Goal: Find specific page/section: Find specific page/section

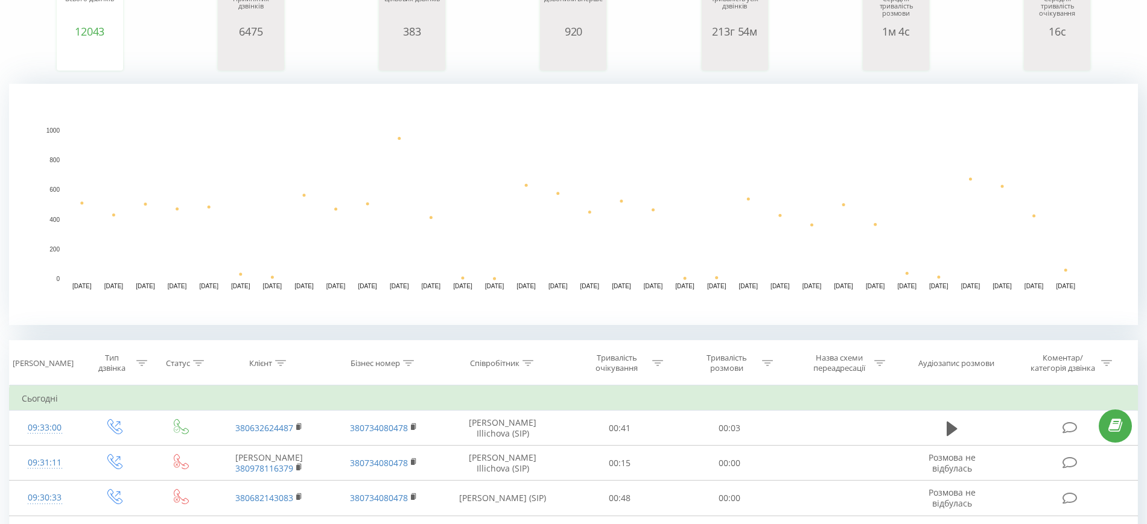
scroll to position [226, 0]
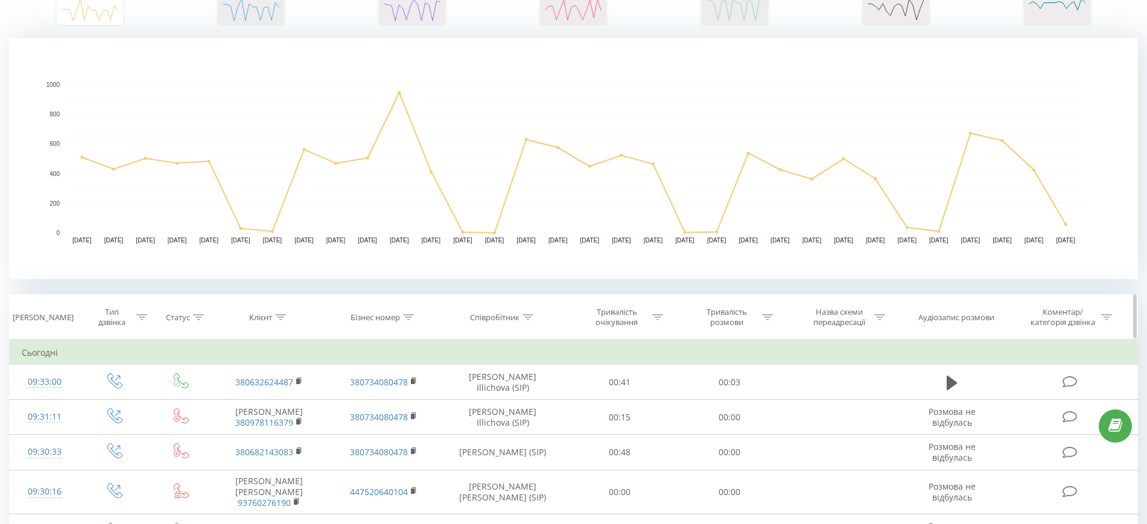
click at [398, 315] on div "Бізнес номер" at bounding box center [374, 317] width 49 height 10
click at [278, 318] on icon at bounding box center [280, 317] width 11 height 6
click at [281, 407] on input "text" at bounding box center [270, 403] width 106 height 21
paste input "18258823454"
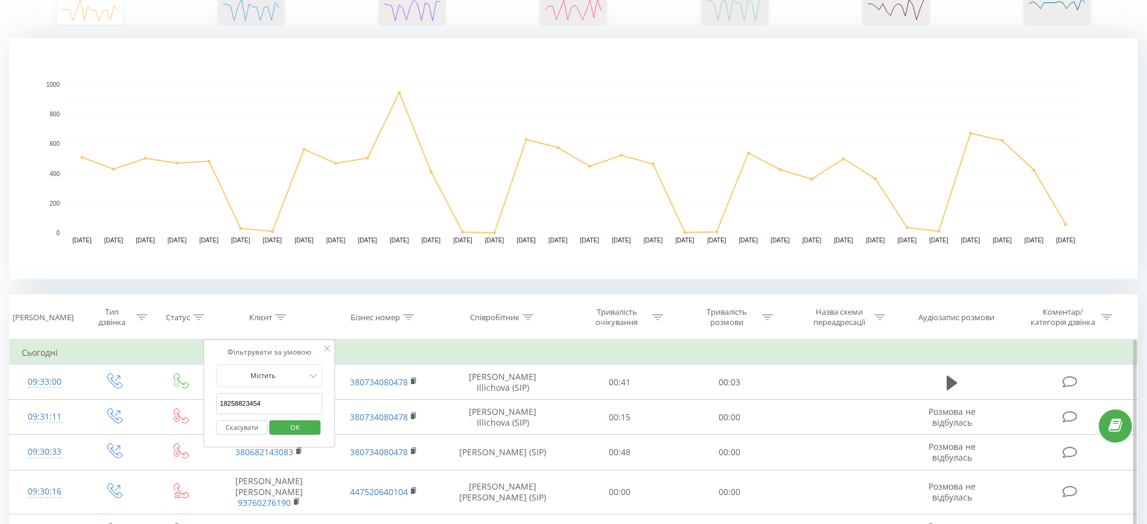
type input "18258823454"
click at [297, 429] on span "OK" at bounding box center [295, 427] width 34 height 19
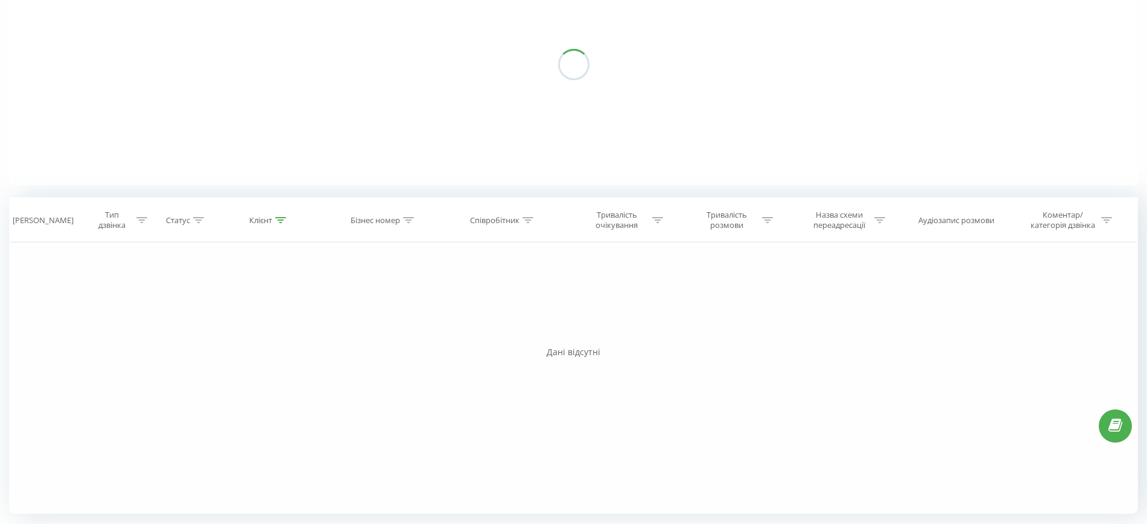
scroll to position [154, 0]
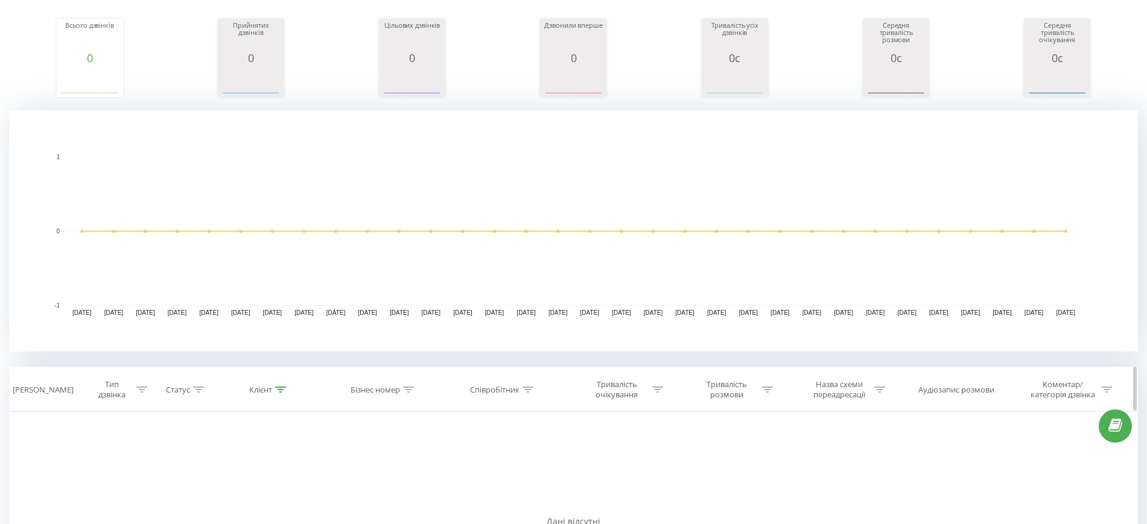
click at [277, 394] on th "Клієнт" at bounding box center [269, 389] width 115 height 45
click at [278, 395] on th "Клієнт" at bounding box center [269, 389] width 115 height 45
click at [273, 394] on div "Клієнт" at bounding box center [267, 390] width 37 height 10
click at [247, 500] on button "Скасувати" at bounding box center [242, 500] width 51 height 15
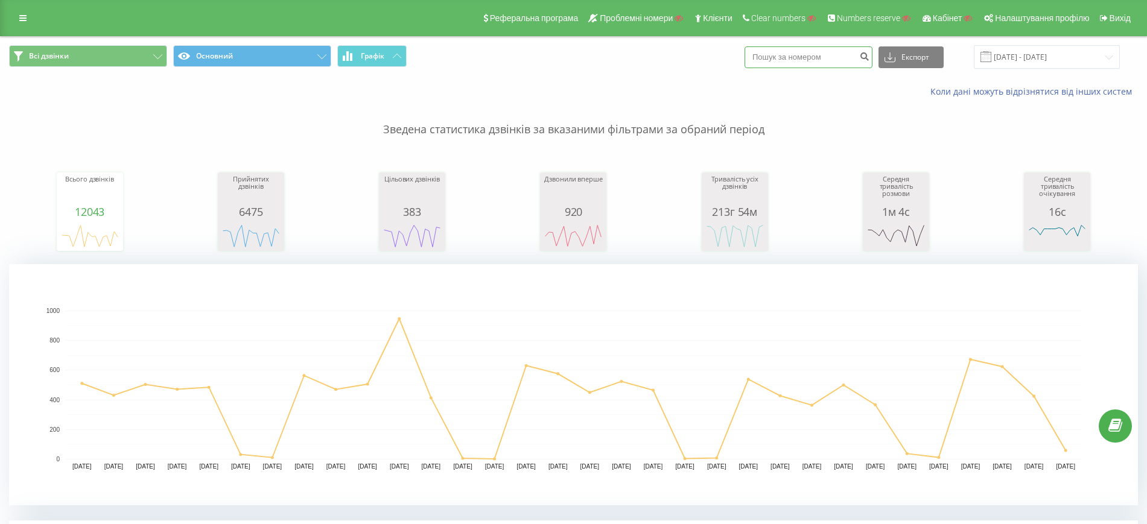
click at [835, 59] on input at bounding box center [808, 57] width 128 height 22
paste input "18258823454"
type input "18258823454"
click at [870, 59] on button "submit" at bounding box center [864, 57] width 16 height 22
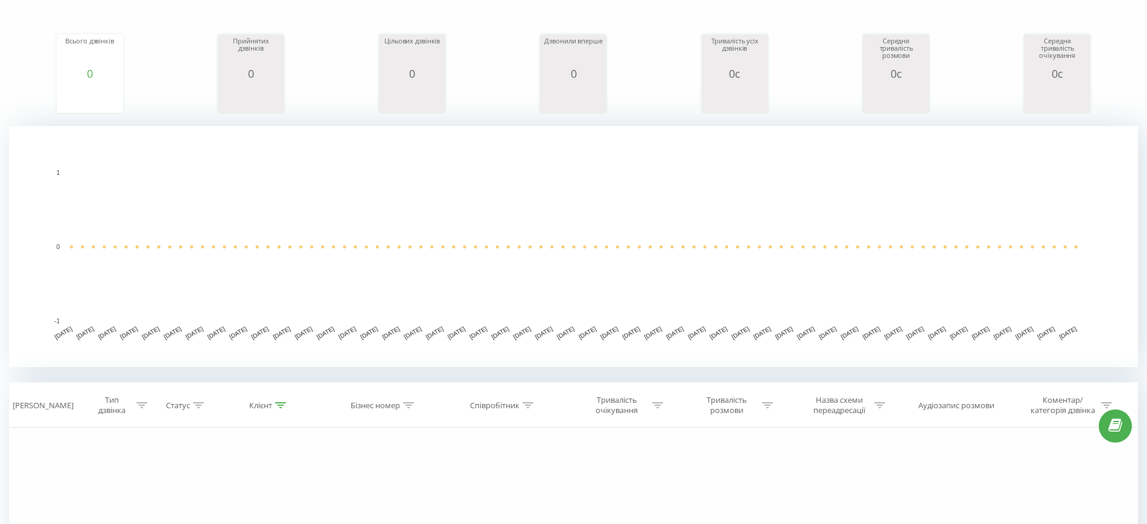
scroll to position [75, 0]
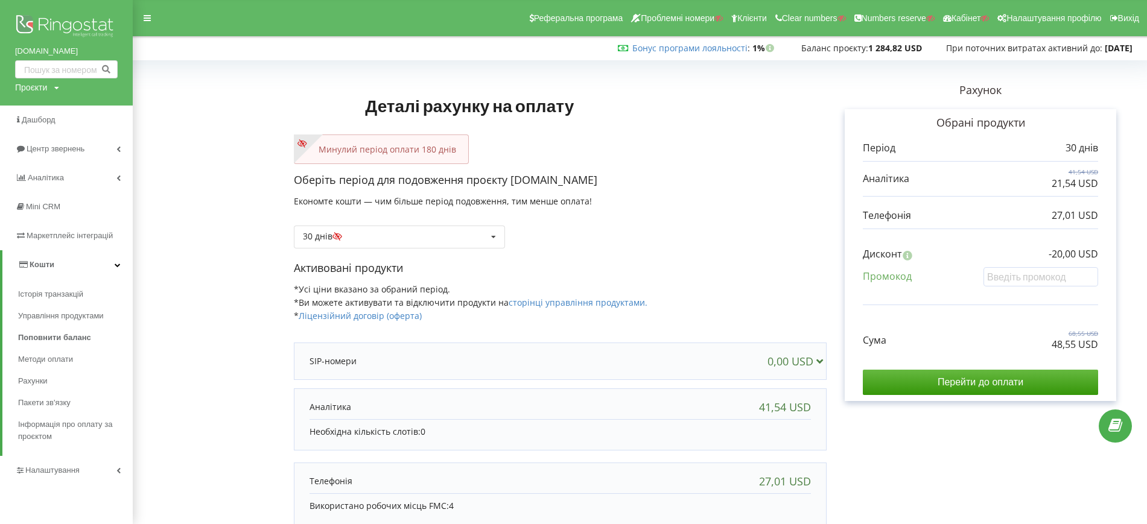
click at [34, 83] on div "Проєкти" at bounding box center [31, 87] width 32 height 12
click at [39, 100] on div "Пошук" at bounding box center [69, 112] width 109 height 38
click at [49, 112] on input "text" at bounding box center [52, 112] width 60 height 17
paste input "o2-residence.com.ua"
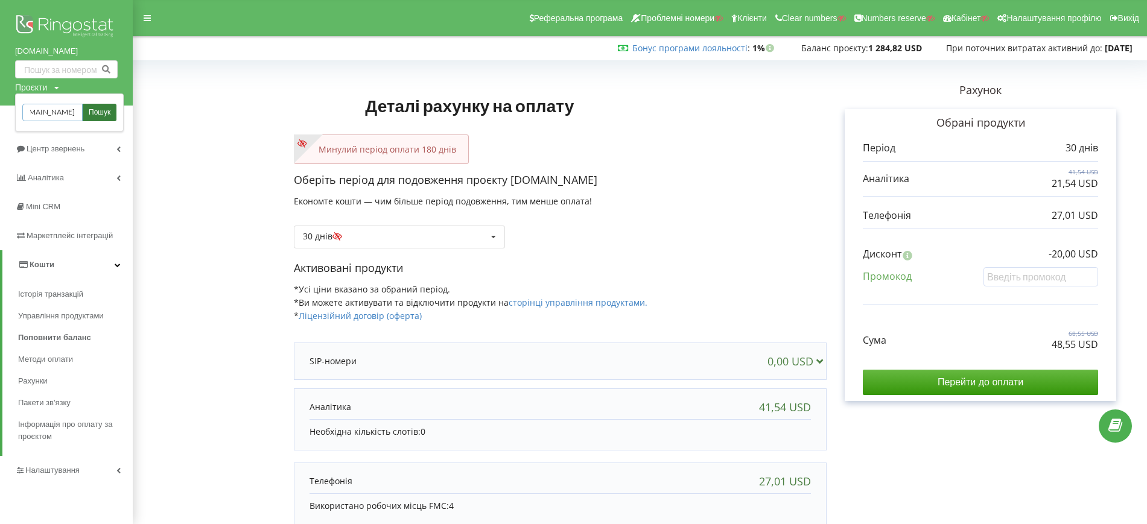
type input "o2-residence.com.ua"
click at [105, 113] on span "Пошук" at bounding box center [100, 112] width 22 height 11
